Goal: Information Seeking & Learning: Learn about a topic

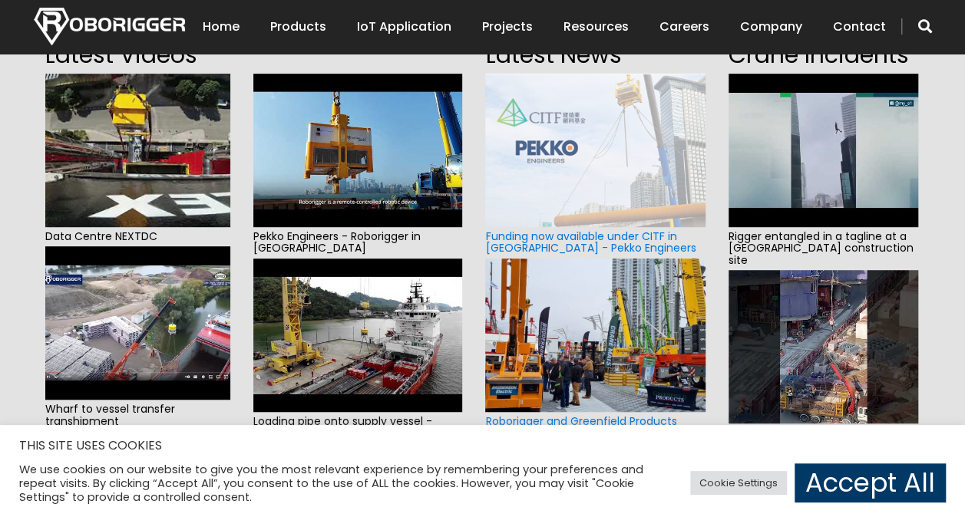
scroll to position [77, 0]
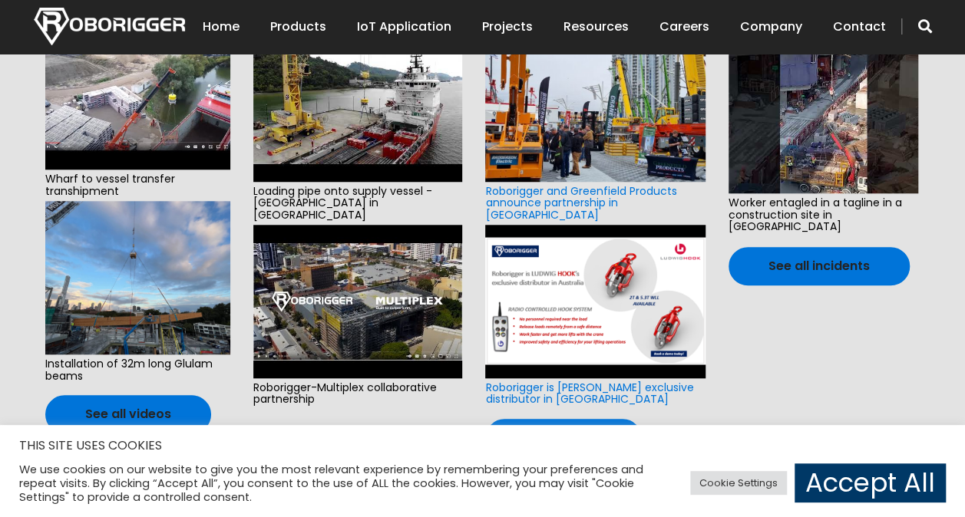
scroll to position [768, 0]
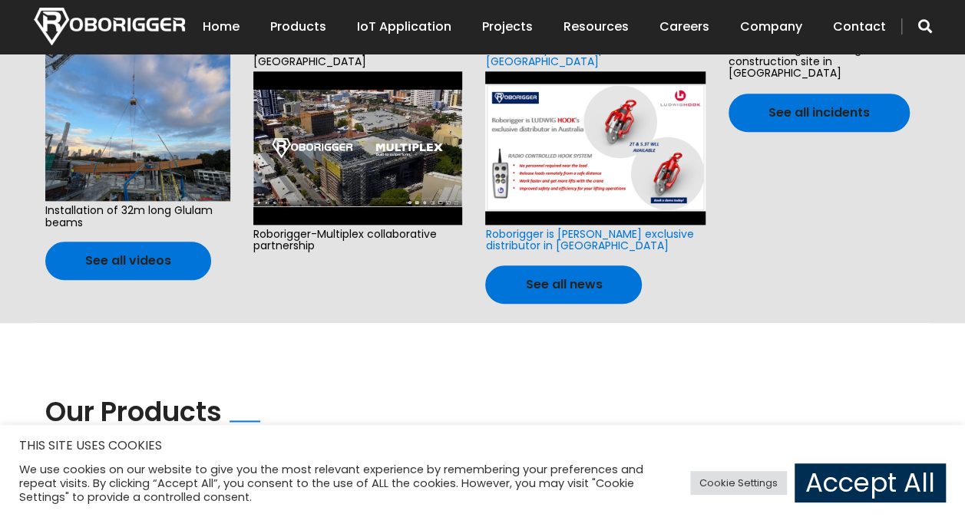
click at [887, 474] on link "Accept All" at bounding box center [870, 483] width 151 height 39
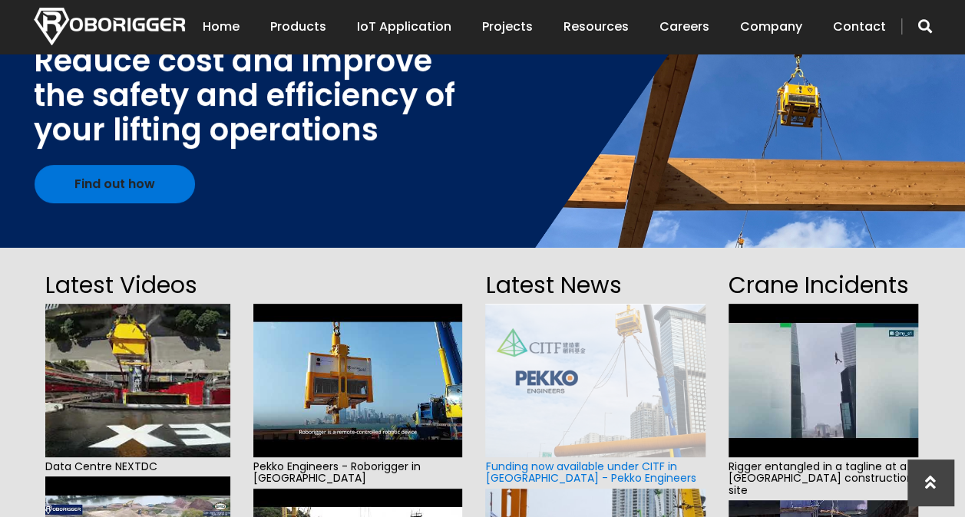
scroll to position [0, 0]
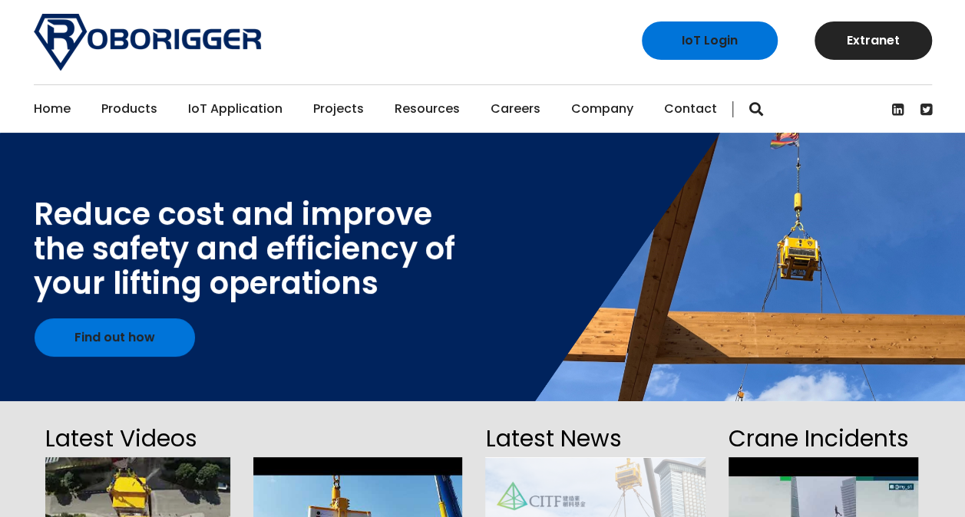
click at [243, 110] on link "IoT Application" at bounding box center [235, 109] width 94 height 48
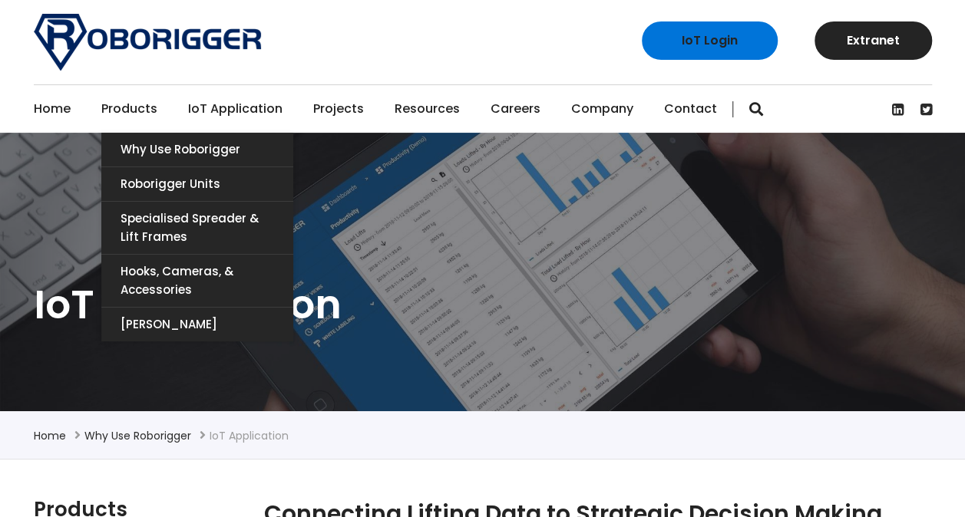
click at [124, 114] on link "Products" at bounding box center [129, 109] width 56 height 48
click at [132, 106] on link "Products" at bounding box center [129, 109] width 56 height 48
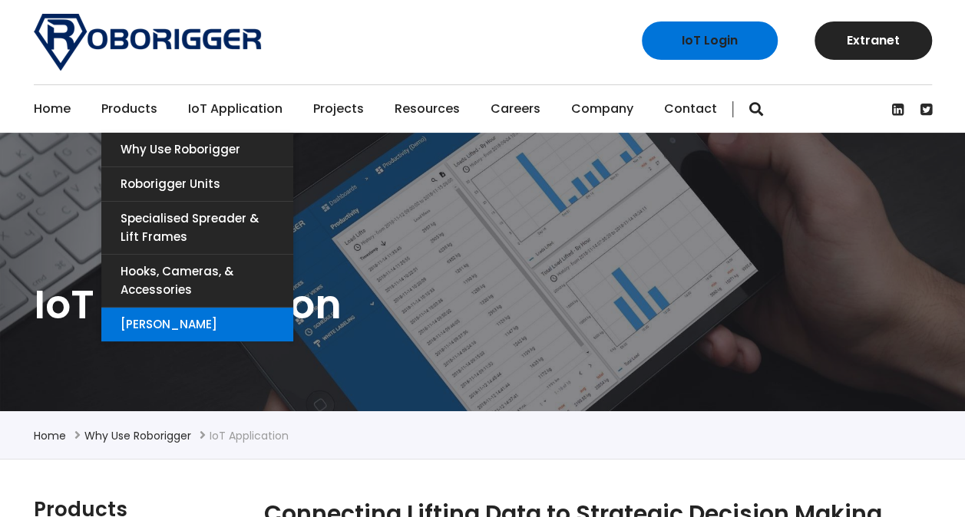
click at [184, 324] on link "[PERSON_NAME]" at bounding box center [197, 325] width 192 height 34
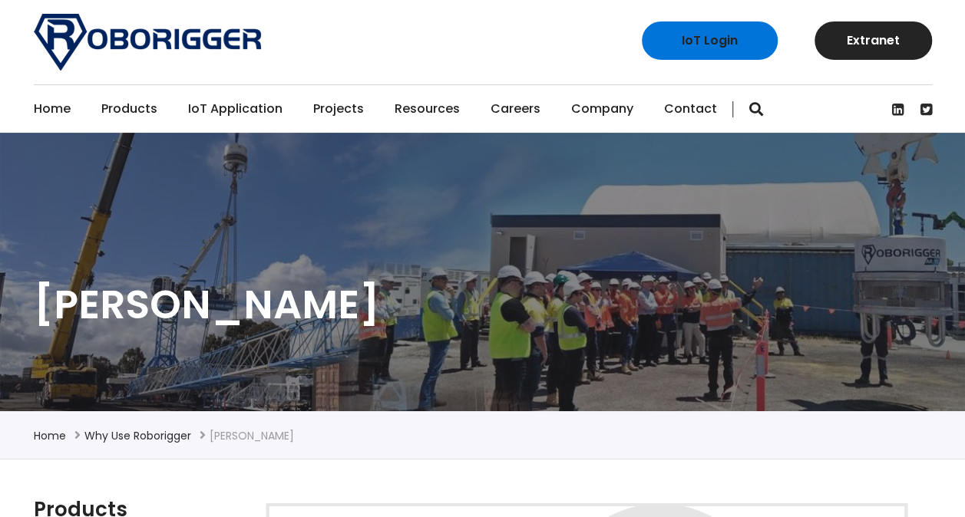
click at [330, 109] on link "Projects" at bounding box center [338, 109] width 51 height 48
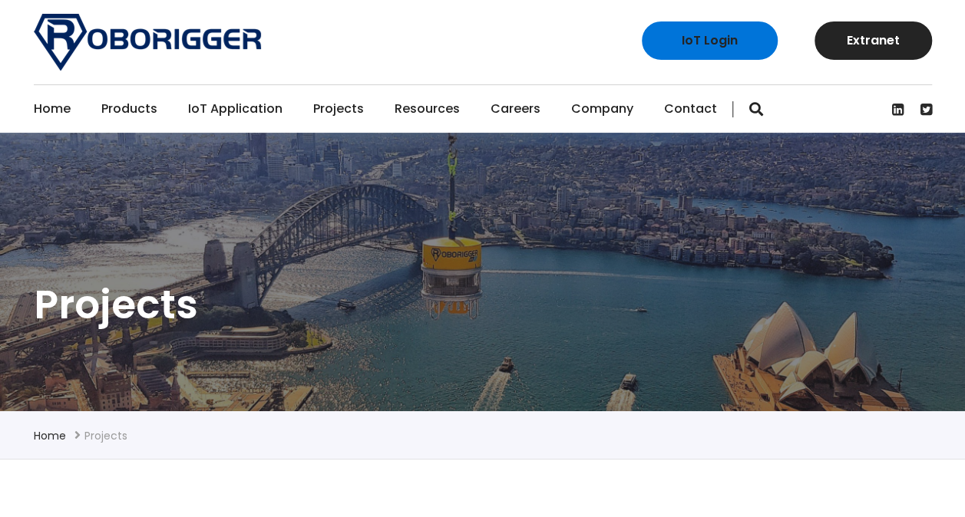
click at [34, 109] on link "Home" at bounding box center [52, 109] width 37 height 48
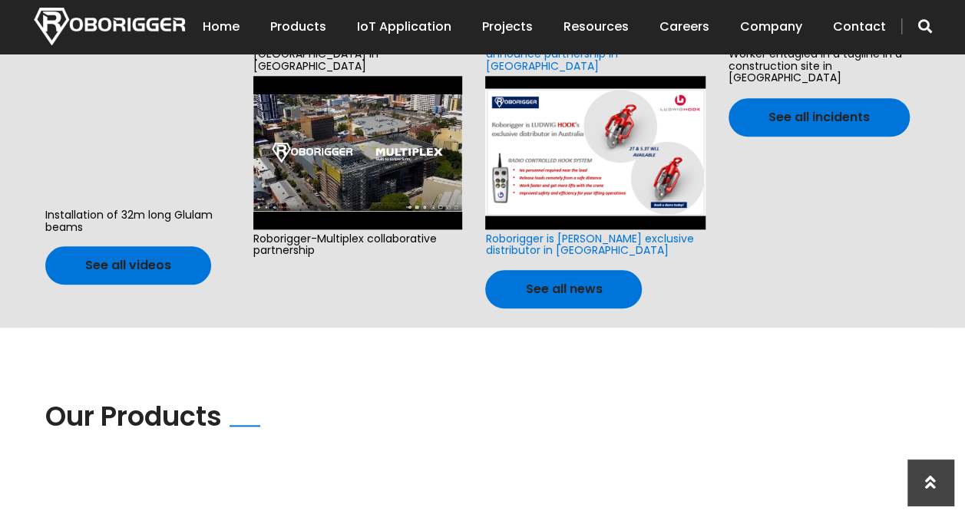
scroll to position [768, 0]
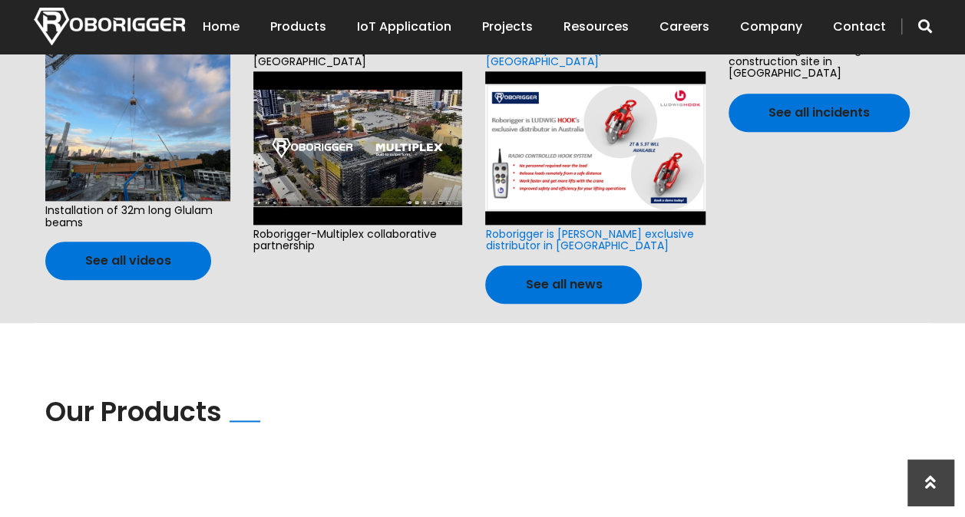
click at [568, 399] on div "Our Products" at bounding box center [482, 430] width 875 height 69
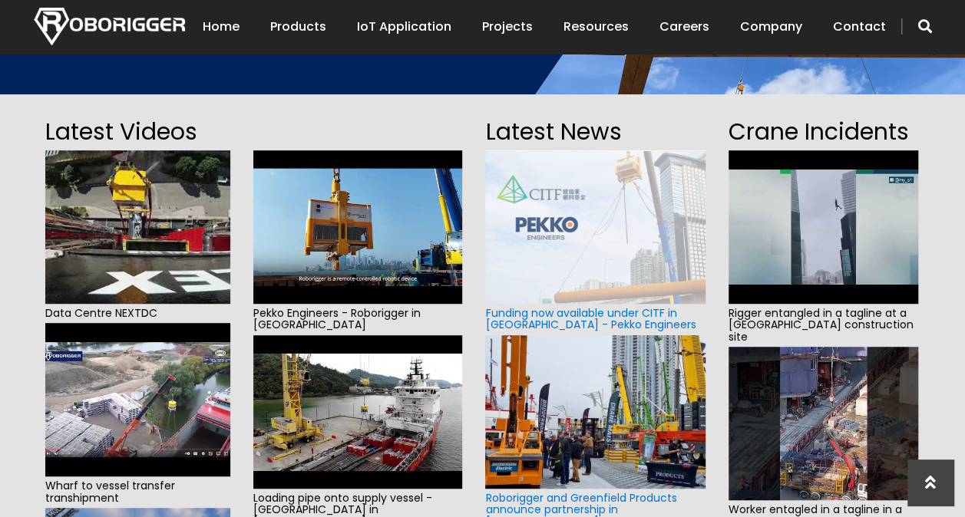
scroll to position [0, 0]
